Goal: Transaction & Acquisition: Purchase product/service

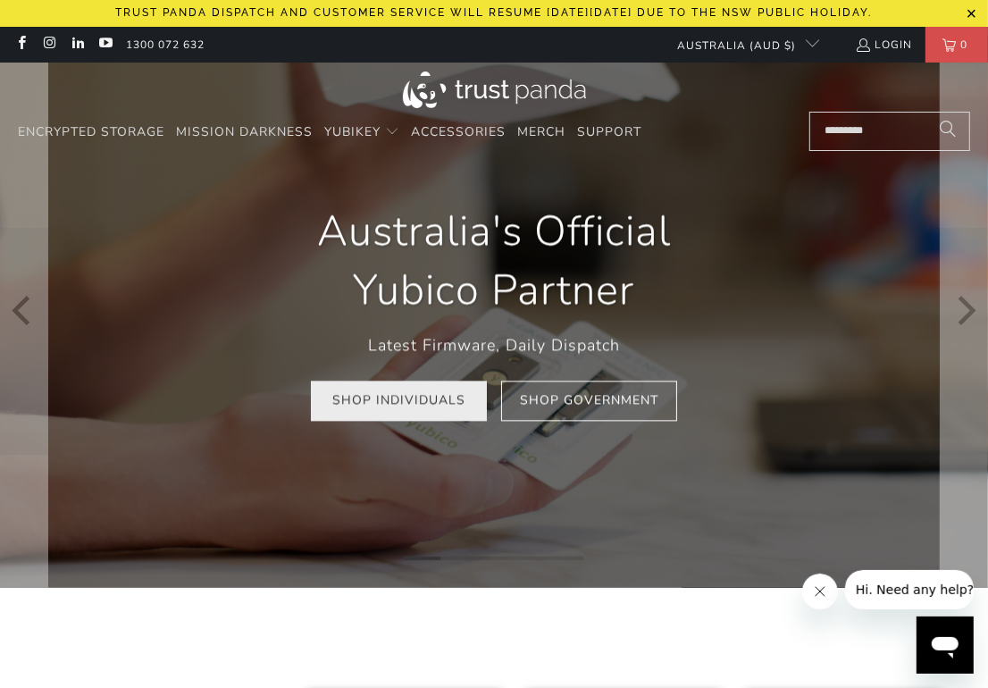
click at [415, 411] on link "Shop Individuals" at bounding box center [399, 401] width 176 height 40
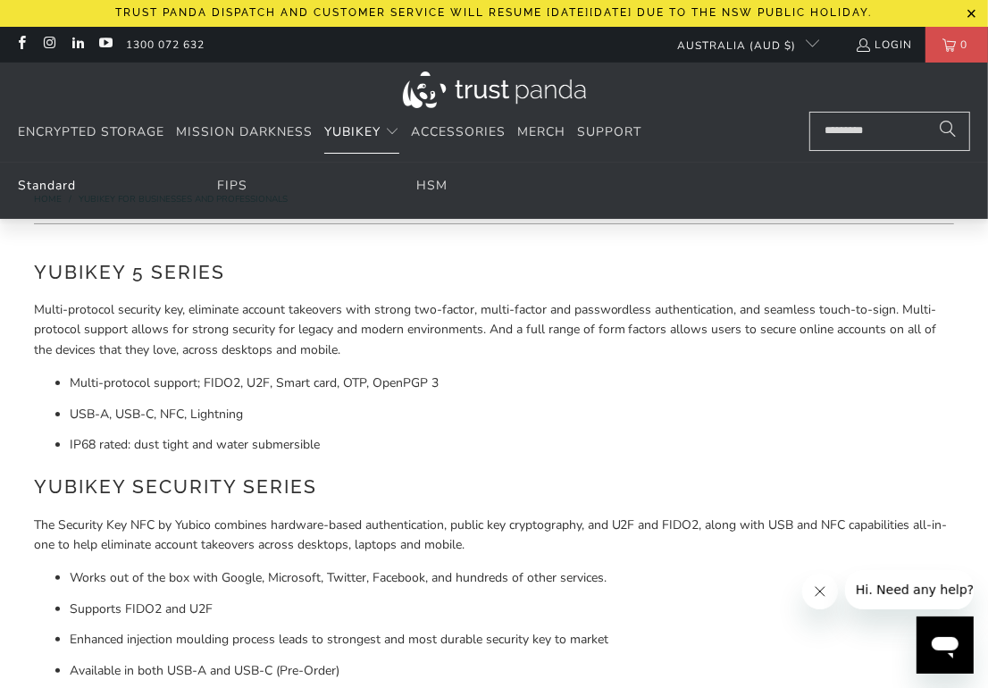
click at [46, 189] on link "Standard" at bounding box center [47, 185] width 58 height 17
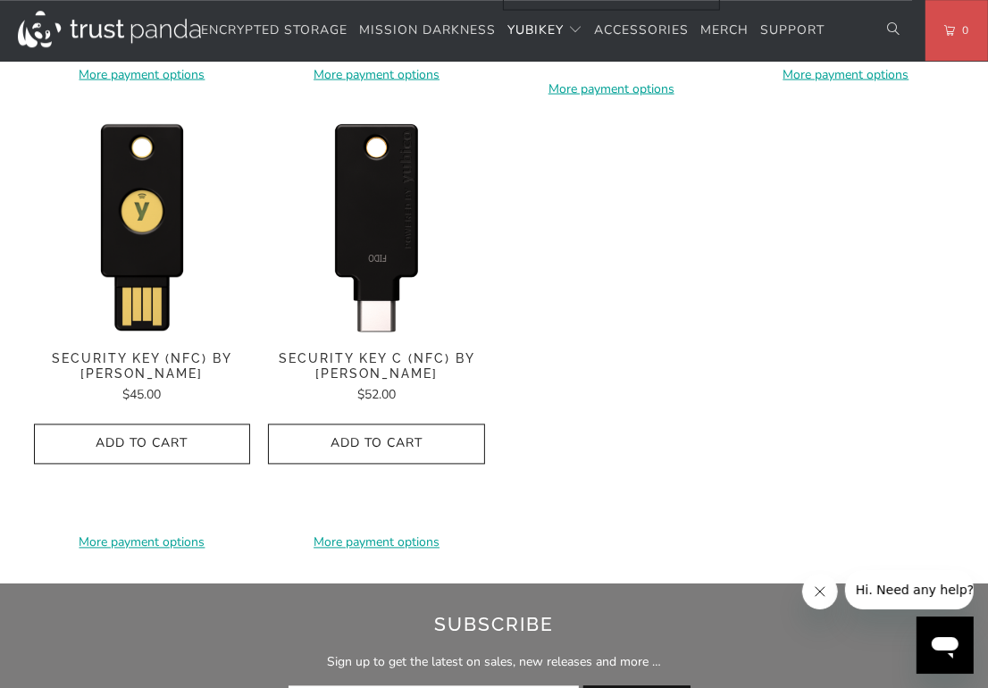
scroll to position [1761, 0]
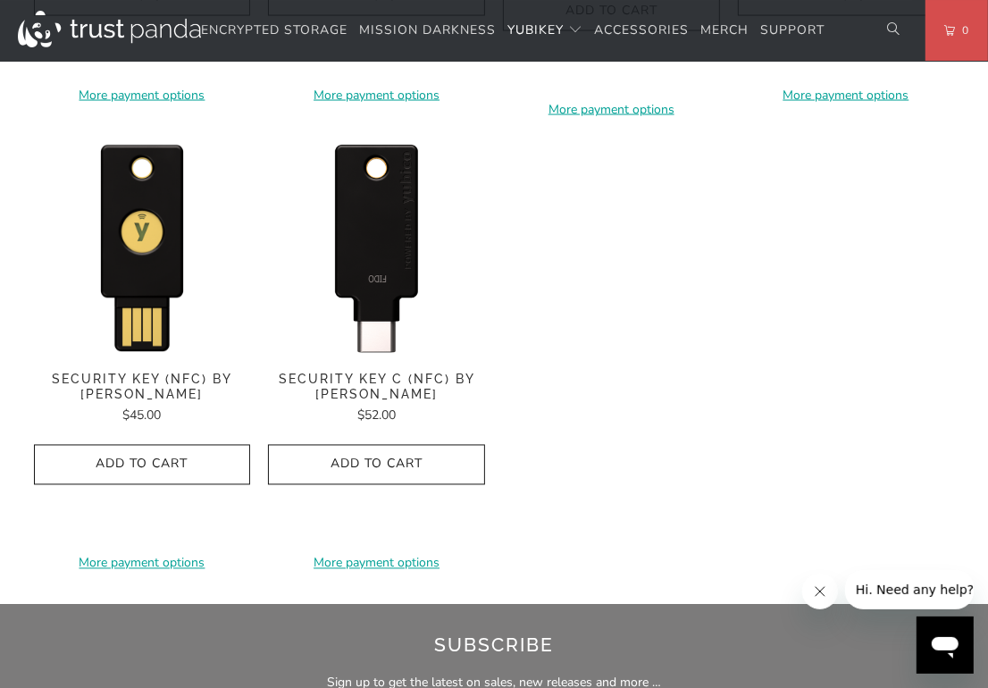
click at [384, 252] on img at bounding box center [376, 246] width 217 height 217
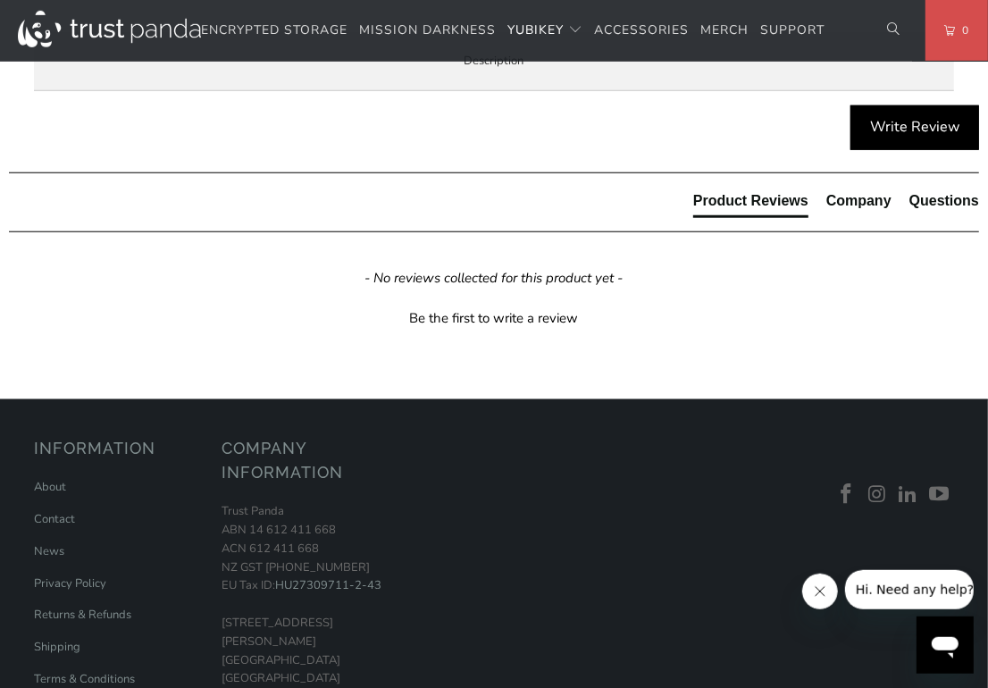
scroll to position [891, 0]
